Goal: Submit feedback/report problem

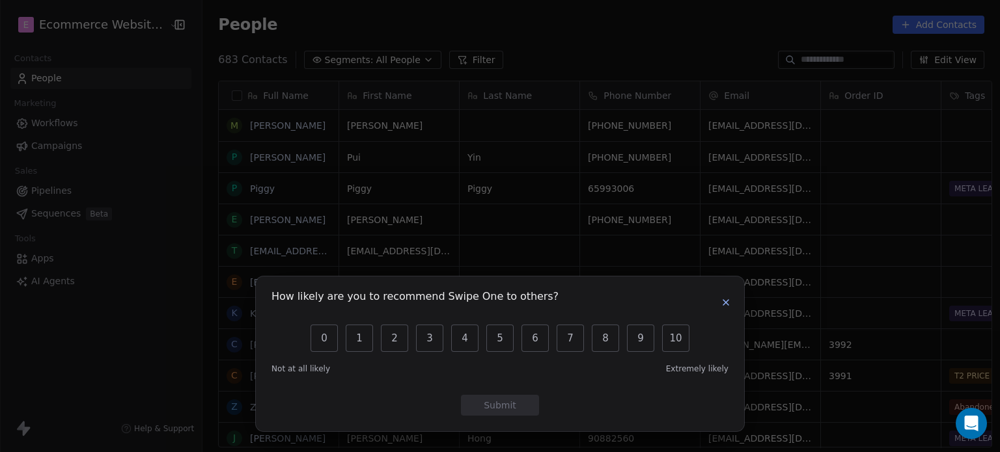
scroll to position [388, 795]
click at [669, 336] on button "10" at bounding box center [675, 338] width 27 height 27
click at [521, 400] on button "Submit" at bounding box center [500, 405] width 78 height 21
click at [497, 411] on div "How likely are you to recommend Swipe One to others? 0 1 2 3 4 5 6 7 8 9 10 Not…" at bounding box center [500, 226] width 1000 height 452
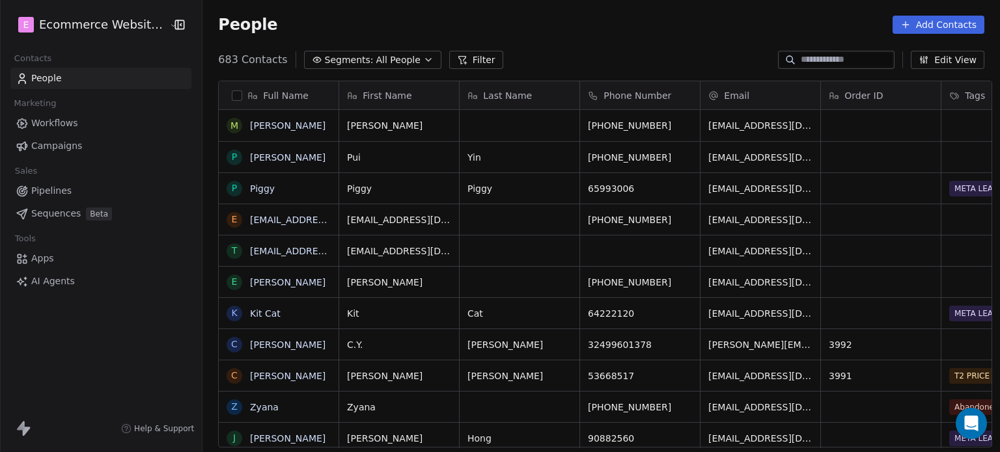
click at [789, 23] on div "People Add Contacts" at bounding box center [601, 25] width 766 height 18
click at [354, 57] on span "Segments:" at bounding box center [349, 60] width 49 height 14
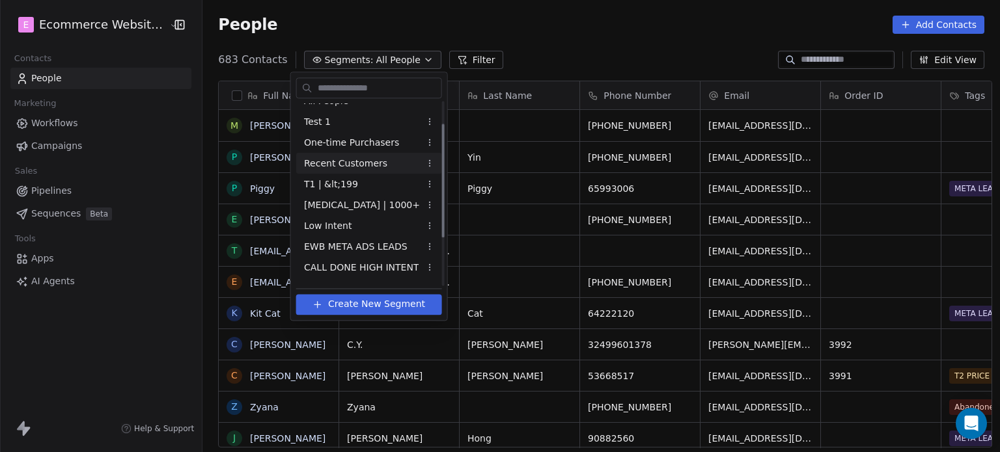
scroll to position [0, 0]
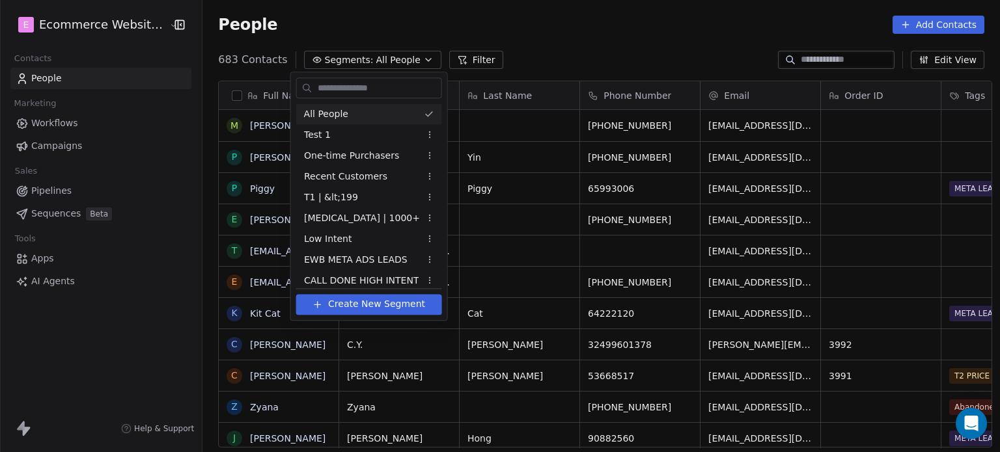
click at [366, 16] on html "E Ecommerce Website Builder Contacts People Marketing Workflows Campaigns Sales…" at bounding box center [500, 226] width 1000 height 452
